Goal: Task Accomplishment & Management: Complete application form

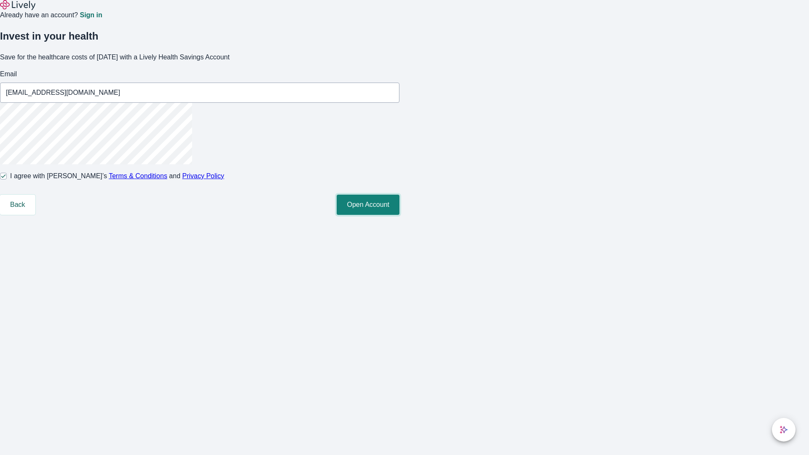
click at [400, 215] on button "Open Account" at bounding box center [368, 205] width 63 height 20
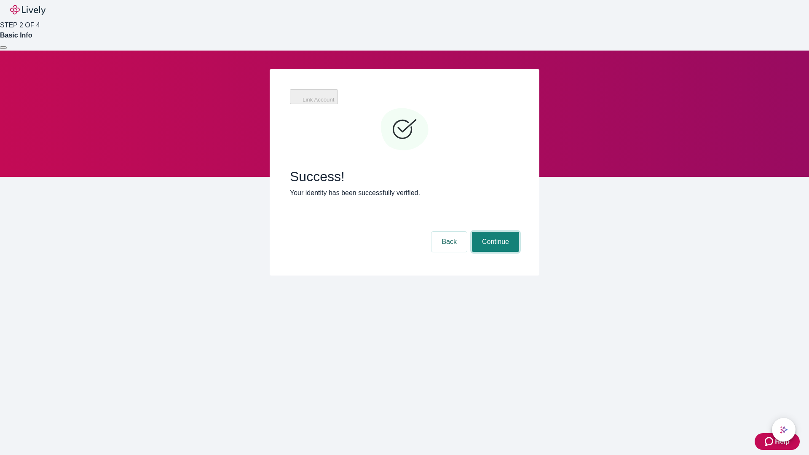
click at [495, 232] on button "Continue" at bounding box center [495, 242] width 47 height 20
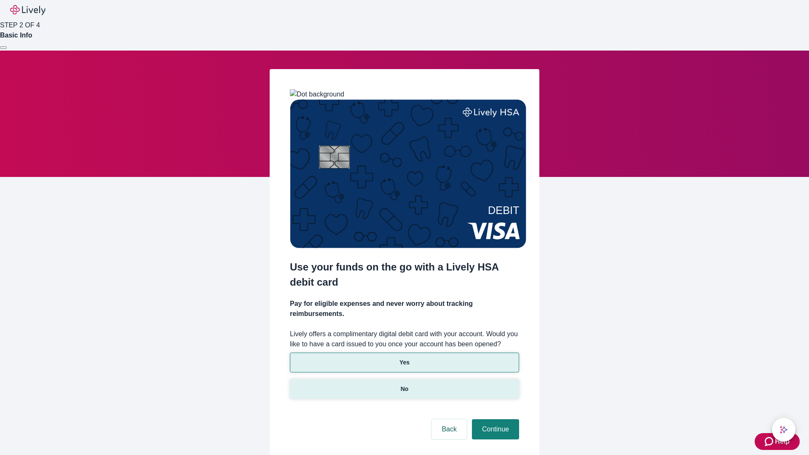
click at [404, 385] on p "No" at bounding box center [405, 389] width 8 height 9
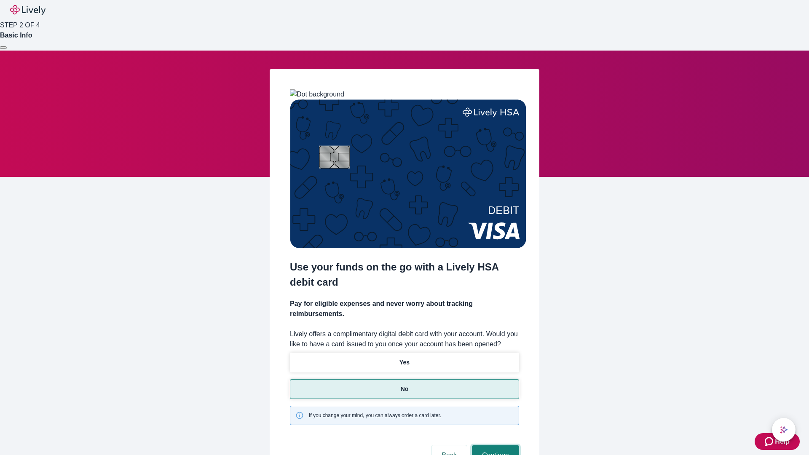
click at [495, 446] on button "Continue" at bounding box center [495, 456] width 47 height 20
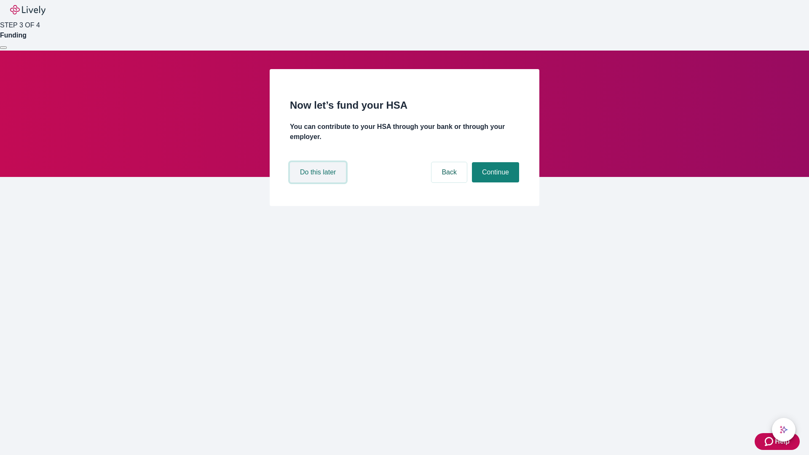
click at [319, 183] on button "Do this later" at bounding box center [318, 172] width 56 height 20
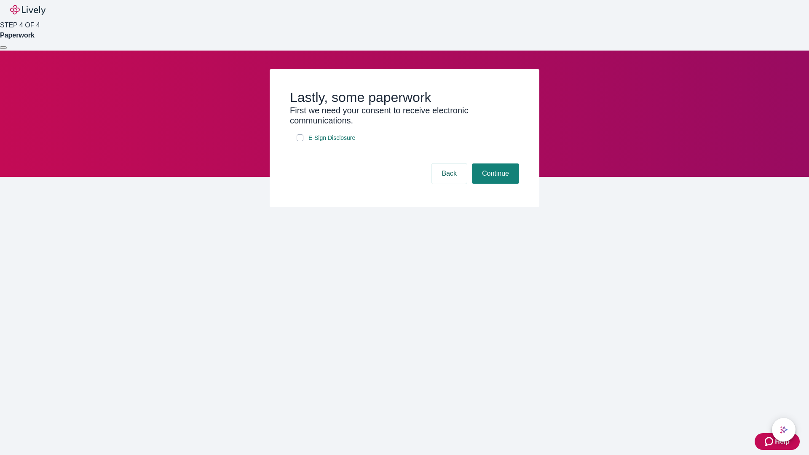
click at [300, 141] on input "E-Sign Disclosure" at bounding box center [300, 137] width 7 height 7
checkbox input "true"
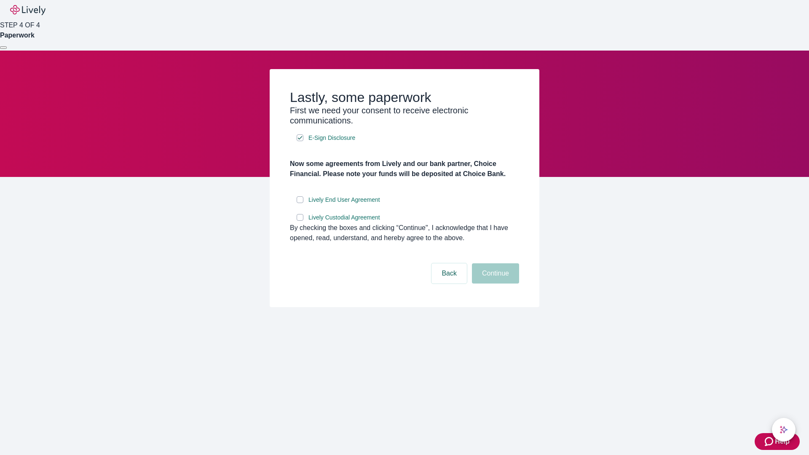
click at [300, 203] on input "Lively End User Agreement" at bounding box center [300, 199] width 7 height 7
checkbox input "true"
click at [300, 221] on input "Lively Custodial Agreement" at bounding box center [300, 217] width 7 height 7
checkbox input "true"
click at [495, 284] on button "Continue" at bounding box center [495, 274] width 47 height 20
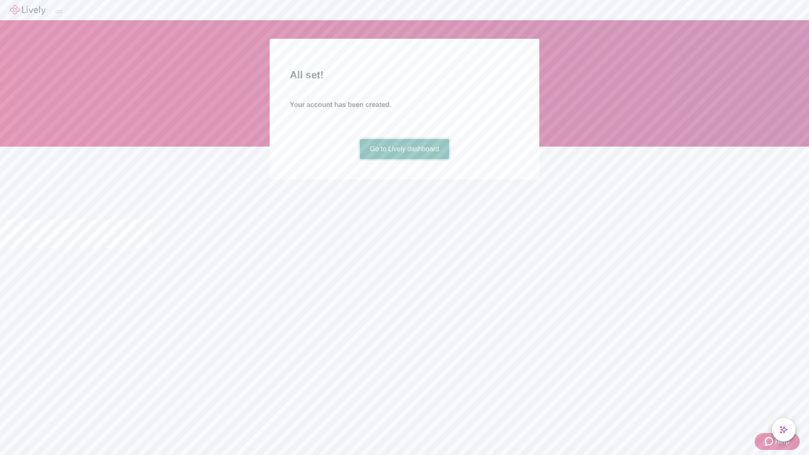
click at [404, 159] on link "Go to Lively dashboard" at bounding box center [405, 149] width 90 height 20
